Goal: Task Accomplishment & Management: Use online tool/utility

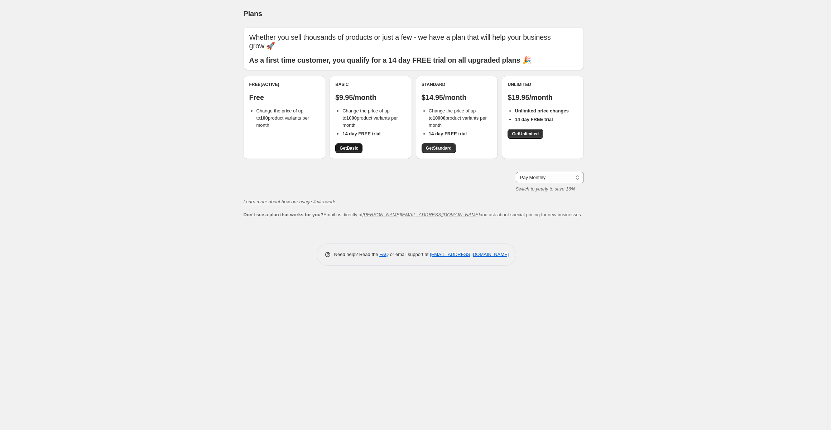
click at [350, 149] on span "Get Basic" at bounding box center [349, 148] width 19 height 6
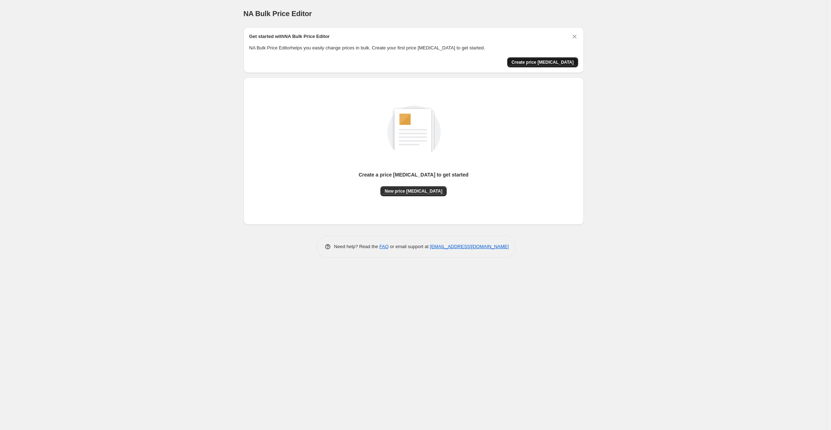
click at [544, 60] on span "Create price [MEDICAL_DATA]" at bounding box center [542, 62] width 62 height 6
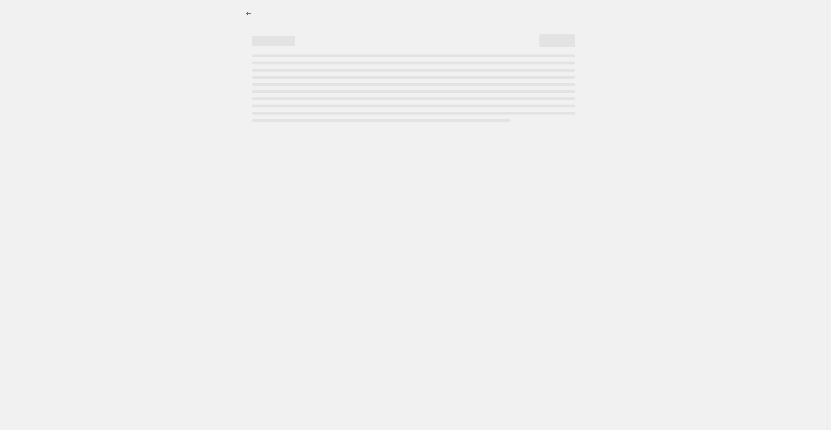
select select "percentage"
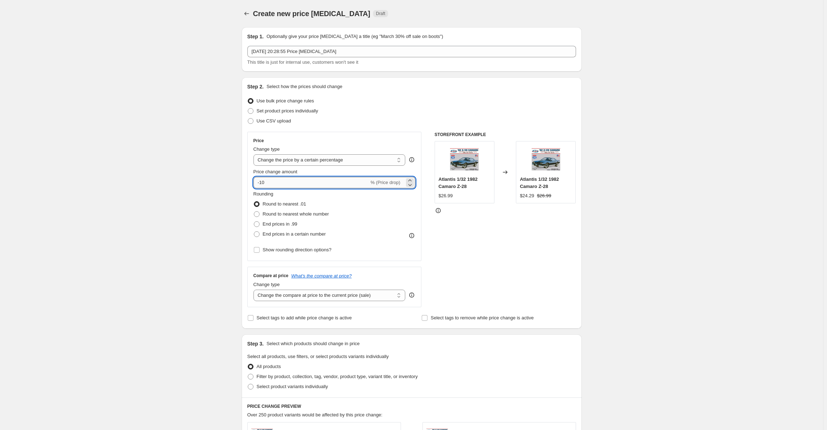
drag, startPoint x: 273, startPoint y: 184, endPoint x: 262, endPoint y: 182, distance: 11.0
click at [262, 182] on input "-10" at bounding box center [312, 182] width 116 height 11
type input "-85"
click at [644, 189] on div "Create new price [MEDICAL_DATA]. This page is ready Create new price [MEDICAL_D…" at bounding box center [411, 360] width 823 height 721
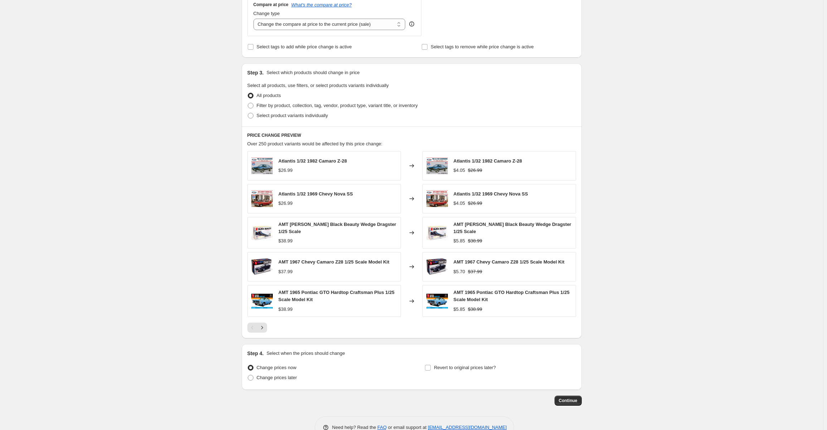
scroll to position [289, 0]
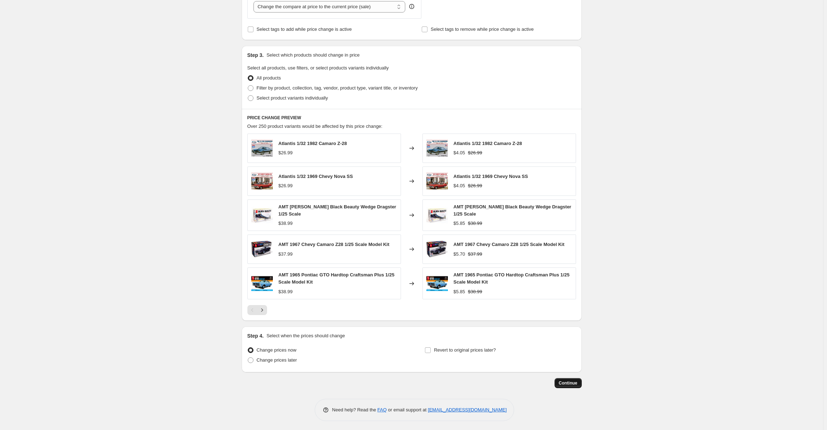
click at [569, 384] on span "Continue" at bounding box center [568, 383] width 19 height 6
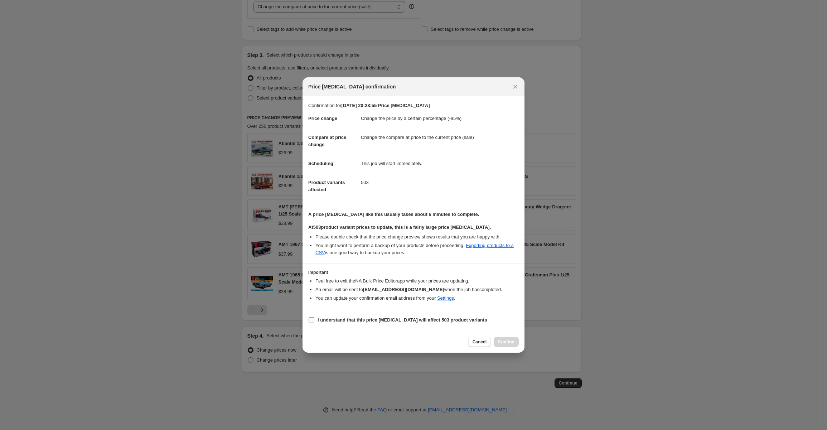
click at [312, 318] on input "I understand that this price [MEDICAL_DATA] will affect 503 product variants" at bounding box center [312, 320] width 6 height 6
checkbox input "true"
click at [508, 343] on span "Confirm" at bounding box center [506, 342] width 16 height 6
